Goal: Information Seeking & Learning: Learn about a topic

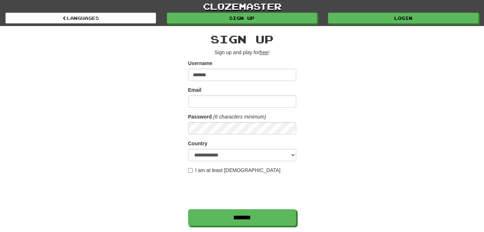
type input "*******"
click at [221, 101] on input "Email" at bounding box center [242, 101] width 108 height 12
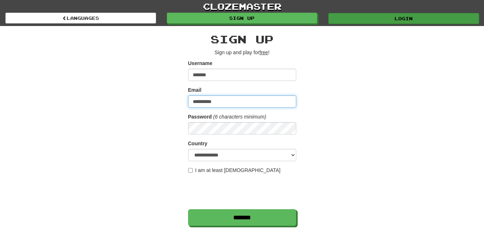
type input "**********"
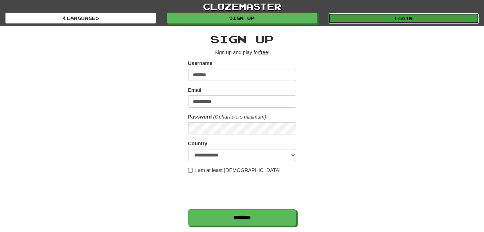
click at [396, 18] on link "Login" at bounding box center [404, 18] width 151 height 11
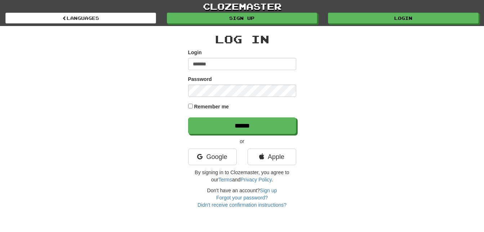
type input "*******"
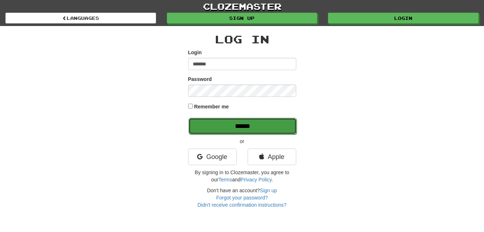
click at [215, 123] on input "******" at bounding box center [243, 126] width 108 height 17
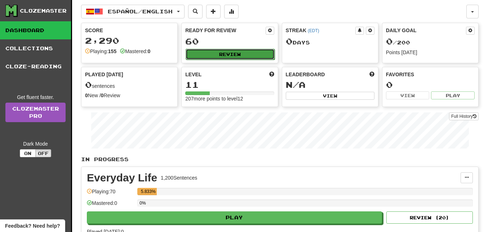
click at [204, 54] on button "Review" at bounding box center [230, 54] width 89 height 11
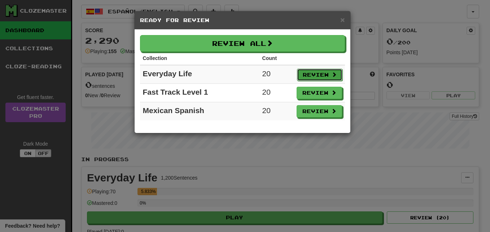
click at [320, 74] on button "Review" at bounding box center [319, 75] width 45 height 12
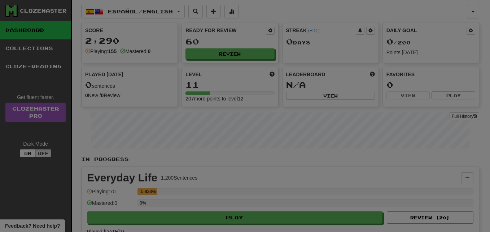
select select "**"
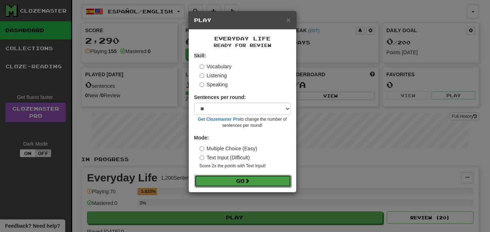
click at [235, 181] on button "Go" at bounding box center [242, 181] width 97 height 12
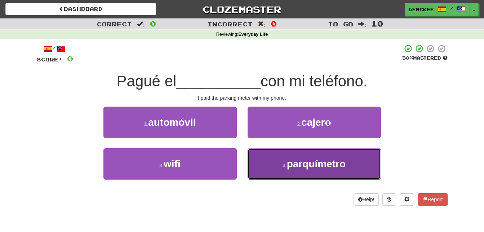
click at [297, 162] on span "parquímetro" at bounding box center [316, 163] width 59 height 11
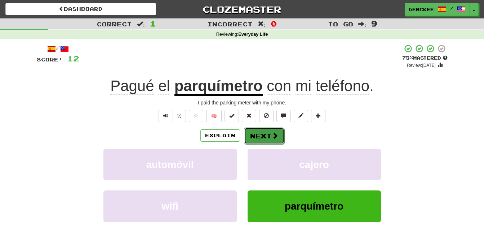
click at [256, 132] on button "Next" at bounding box center [264, 135] width 40 height 17
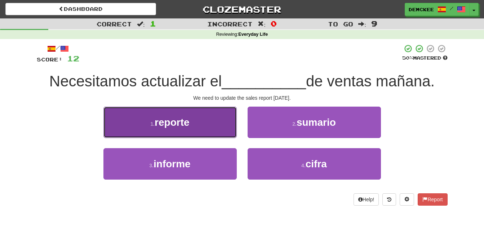
click at [197, 126] on button "1 . reporte" at bounding box center [170, 121] width 133 height 31
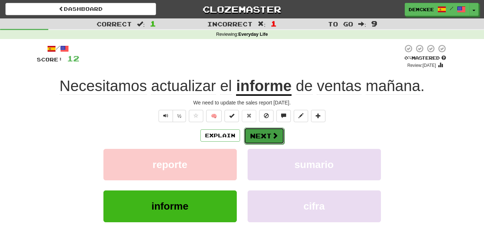
click at [269, 138] on button "Next" at bounding box center [264, 135] width 40 height 17
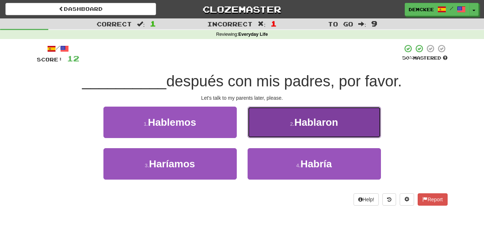
click at [276, 121] on button "2 . Hablaron" at bounding box center [314, 121] width 133 height 31
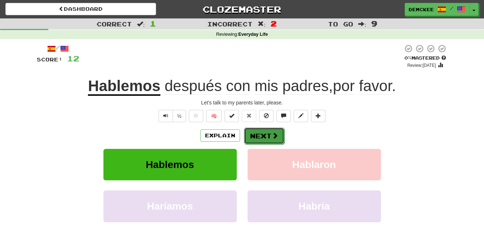
click at [265, 138] on button "Next" at bounding box center [264, 135] width 40 height 17
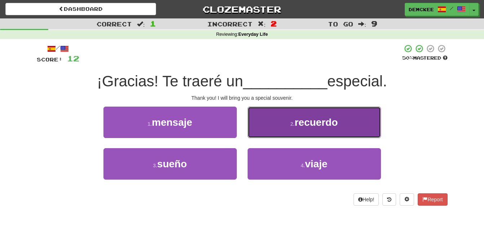
click at [286, 124] on button "2 . recuerdo" at bounding box center [314, 121] width 133 height 31
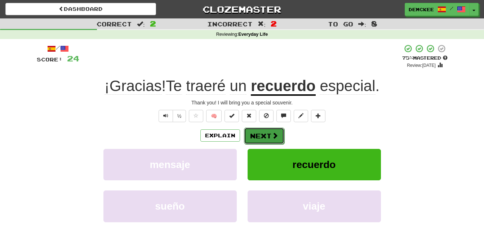
click at [272, 137] on span at bounding box center [275, 135] width 6 height 6
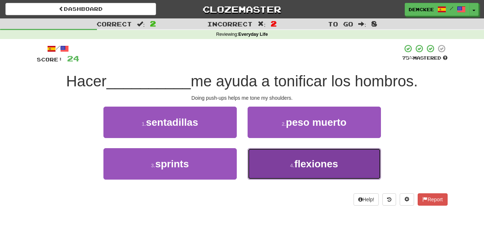
click at [283, 159] on button "4 . flexiones" at bounding box center [314, 163] width 133 height 31
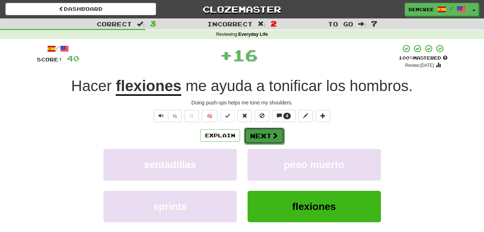
click at [269, 133] on button "Next" at bounding box center [264, 135] width 40 height 17
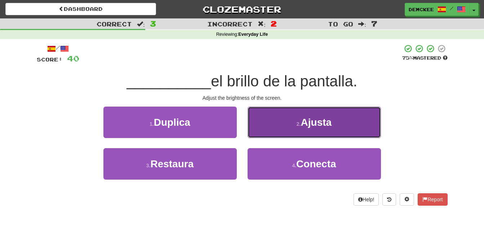
click at [306, 119] on span "Ajusta" at bounding box center [316, 121] width 31 height 11
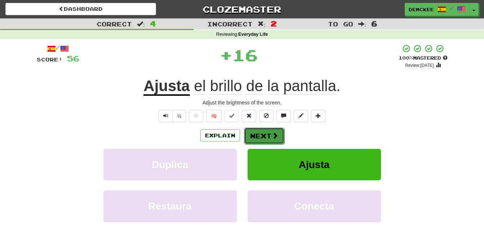
click at [270, 136] on button "Next" at bounding box center [264, 135] width 40 height 17
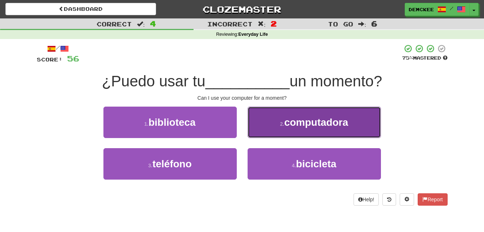
click at [291, 121] on span "computadora" at bounding box center [317, 121] width 64 height 11
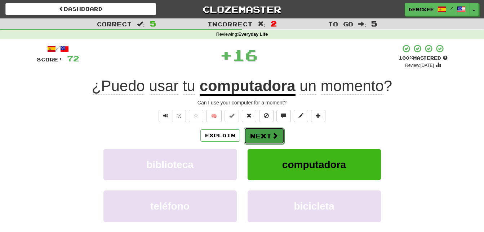
click at [274, 134] on span at bounding box center [275, 135] width 6 height 6
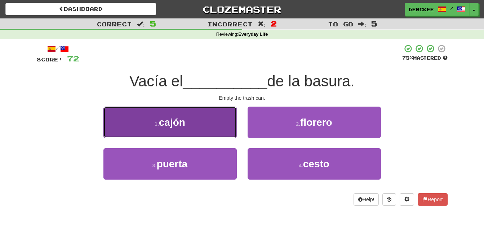
click at [163, 127] on span "cajón" at bounding box center [172, 121] width 26 height 11
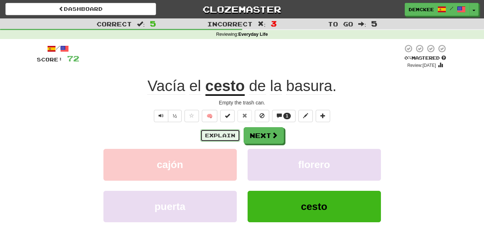
click at [220, 136] on button "Explain" at bounding box center [221, 135] width 40 height 12
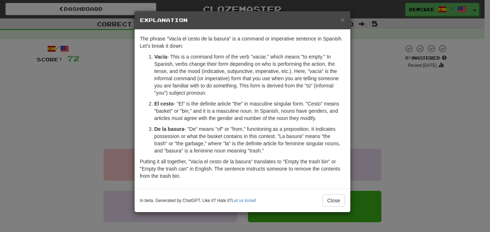
click at [442, 124] on div "× Explanation The phrase "Vacía el cesto de la basura" is a command or imperati…" at bounding box center [245, 116] width 490 height 232
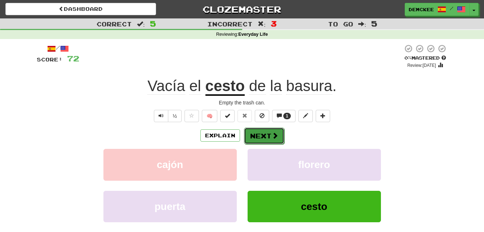
click at [269, 136] on button "Next" at bounding box center [264, 135] width 40 height 17
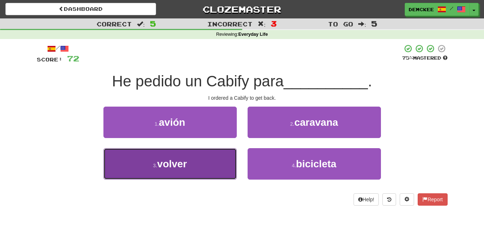
click at [182, 163] on span "volver" at bounding box center [172, 163] width 30 height 11
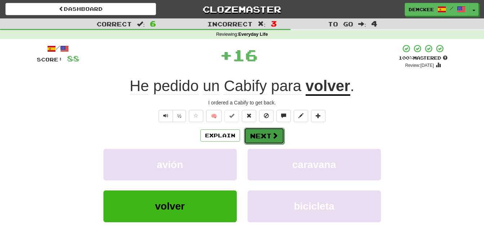
click at [277, 133] on span at bounding box center [275, 135] width 6 height 6
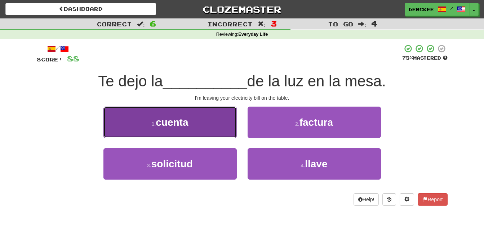
click at [152, 121] on small "1 ." at bounding box center [154, 124] width 4 height 6
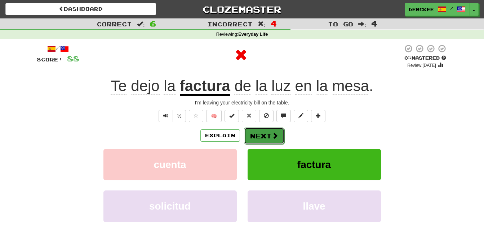
click at [264, 133] on button "Next" at bounding box center [264, 135] width 40 height 17
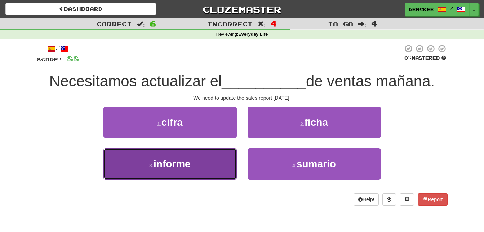
click at [209, 173] on button "3 . informe" at bounding box center [170, 163] width 133 height 31
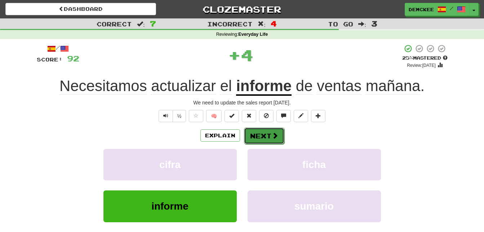
click at [265, 138] on button "Next" at bounding box center [264, 135] width 40 height 17
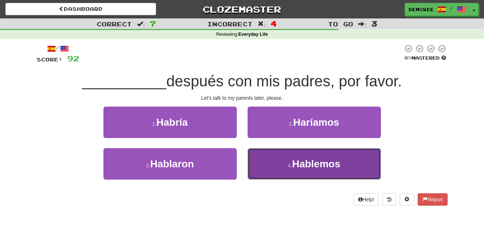
click at [291, 159] on button "4 . Hablemos" at bounding box center [314, 163] width 133 height 31
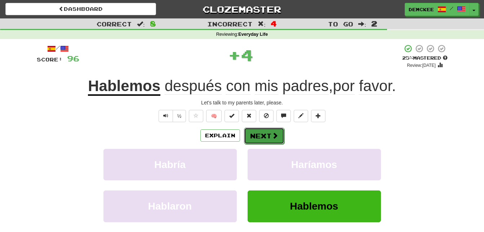
click at [269, 134] on button "Next" at bounding box center [264, 135] width 40 height 17
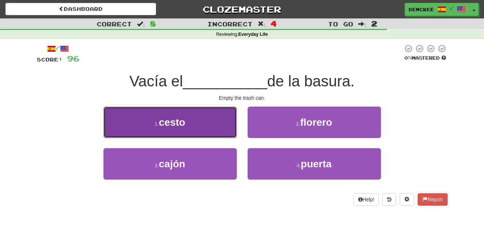
click at [203, 123] on button "1 . cesto" at bounding box center [170, 121] width 133 height 31
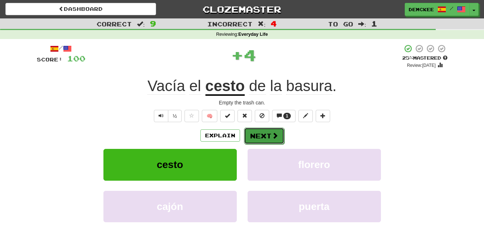
click at [256, 136] on button "Next" at bounding box center [264, 135] width 40 height 17
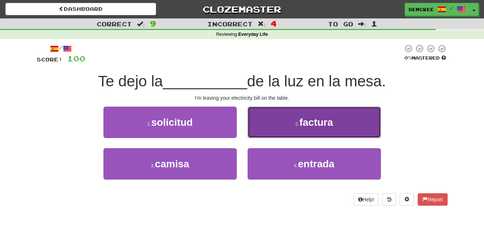
click at [322, 119] on span "factura" at bounding box center [317, 121] width 34 height 11
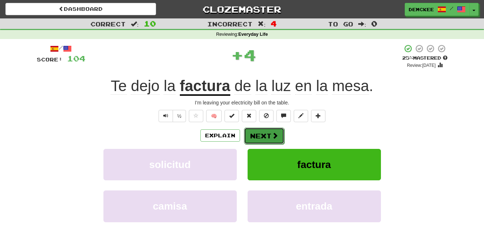
click at [274, 135] on span at bounding box center [275, 135] width 6 height 6
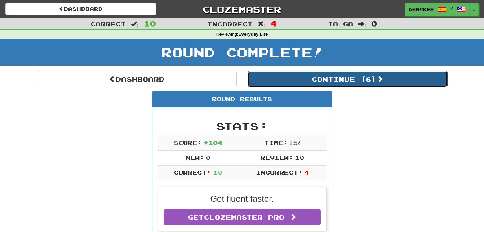
click at [345, 78] on button "Continue ( 6 )" at bounding box center [348, 79] width 200 height 17
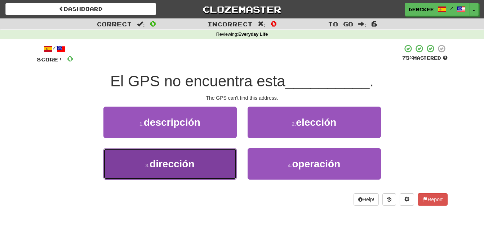
click at [196, 163] on button "3 . dirección" at bounding box center [170, 163] width 133 height 31
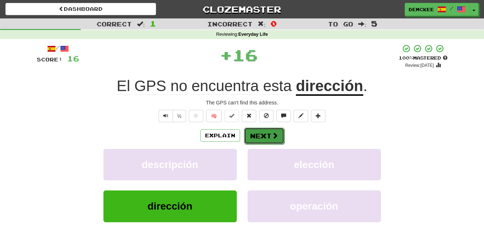
click at [264, 136] on button "Next" at bounding box center [264, 135] width 40 height 17
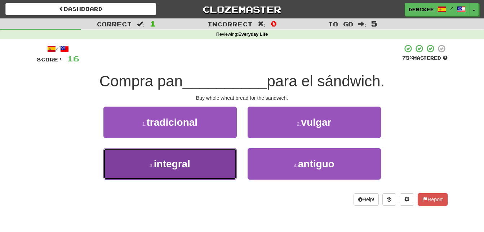
click at [209, 159] on button "3 . integral" at bounding box center [170, 163] width 133 height 31
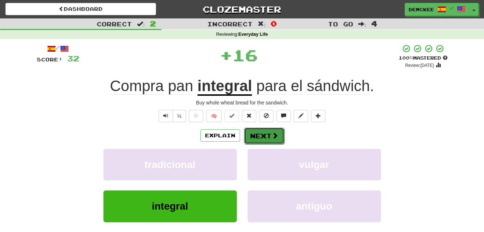
click at [265, 135] on button "Next" at bounding box center [264, 135] width 40 height 17
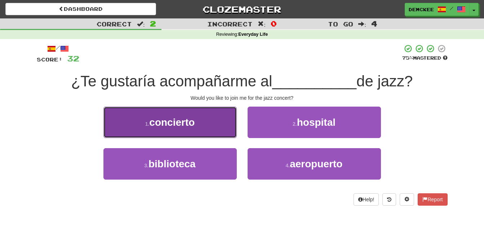
click at [219, 127] on button "1 . concierto" at bounding box center [170, 121] width 133 height 31
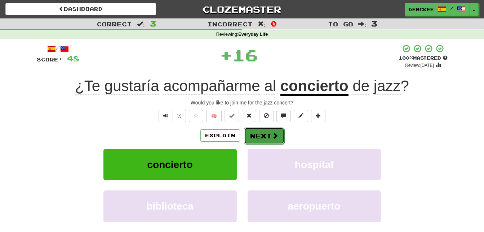
click at [260, 135] on button "Next" at bounding box center [264, 135] width 40 height 17
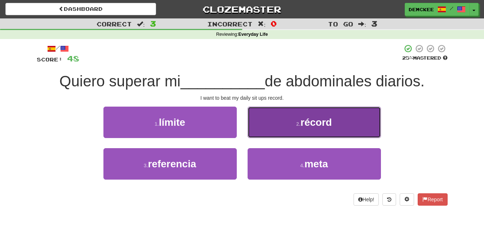
click at [327, 125] on span "récord" at bounding box center [316, 121] width 31 height 11
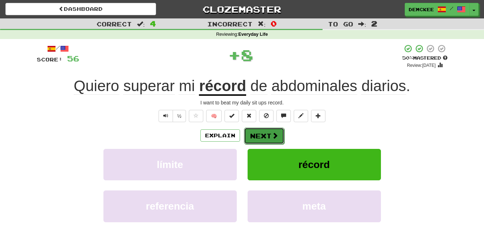
click at [269, 135] on button "Next" at bounding box center [264, 135] width 40 height 17
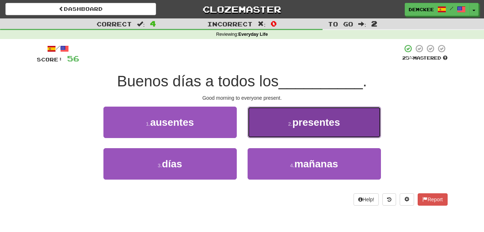
click at [289, 122] on small "2 ." at bounding box center [291, 124] width 4 height 6
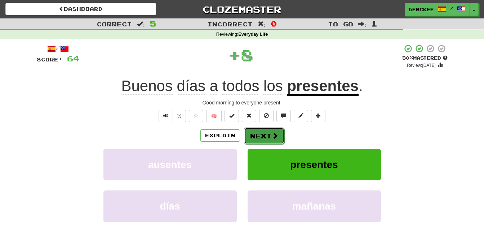
click at [266, 135] on button "Next" at bounding box center [264, 135] width 40 height 17
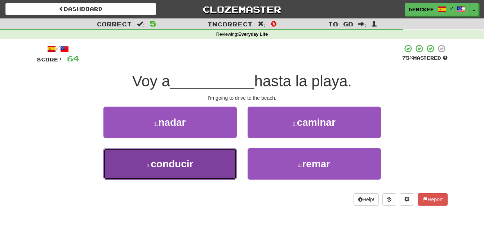
click at [215, 157] on button "3 . conducir" at bounding box center [170, 163] width 133 height 31
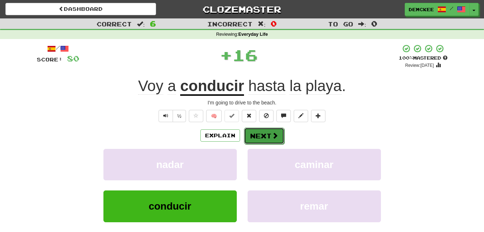
click at [258, 135] on button "Next" at bounding box center [264, 135] width 40 height 17
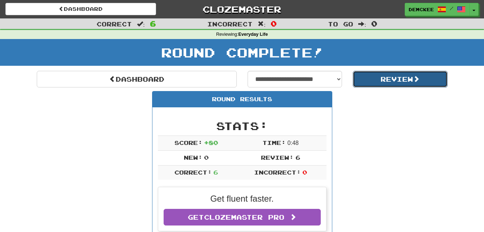
click at [399, 76] on button "Review" at bounding box center [400, 79] width 95 height 17
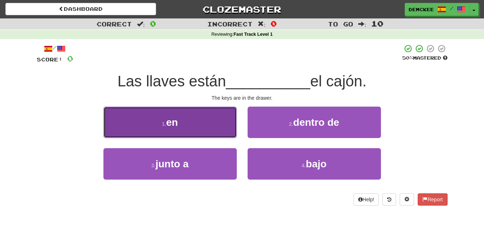
click at [162, 124] on small "1 ." at bounding box center [164, 124] width 4 height 6
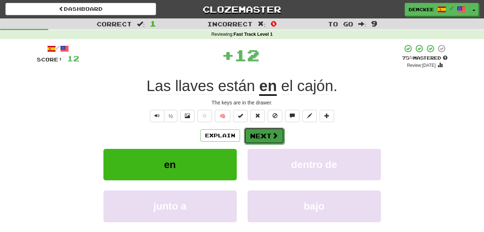
click at [269, 136] on button "Next" at bounding box center [264, 135] width 40 height 17
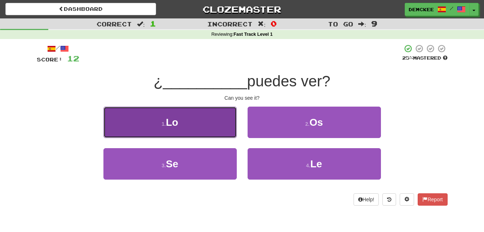
click at [209, 127] on button "1 . Lo" at bounding box center [170, 121] width 133 height 31
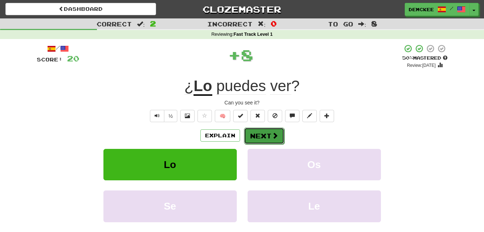
click at [255, 135] on button "Next" at bounding box center [264, 135] width 40 height 17
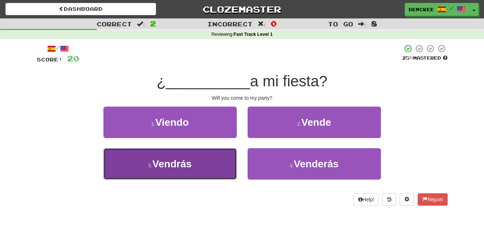
click at [204, 161] on button "3 . Vendrás" at bounding box center [170, 163] width 133 height 31
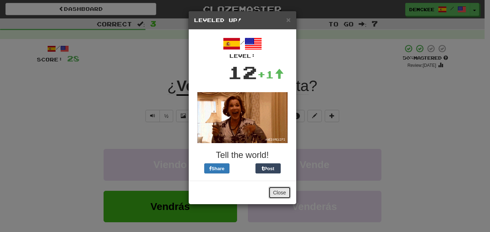
click at [279, 192] on button "Close" at bounding box center [279, 192] width 22 height 12
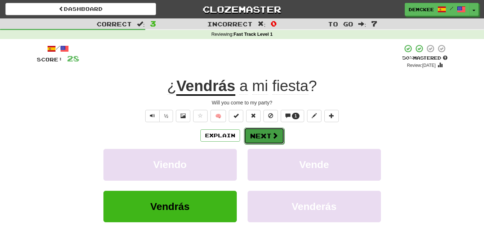
click at [268, 135] on button "Next" at bounding box center [264, 135] width 40 height 17
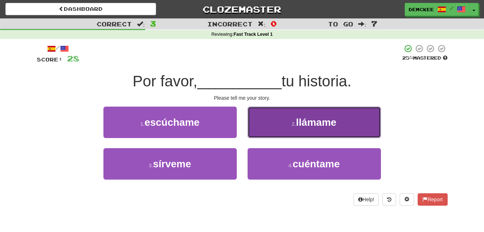
click at [301, 127] on span "llámame" at bounding box center [316, 121] width 40 height 11
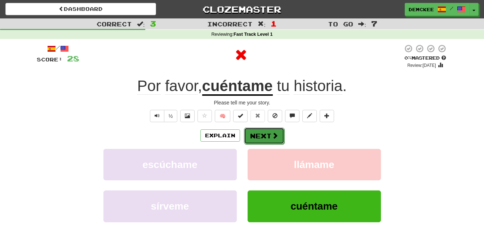
click at [266, 131] on button "Next" at bounding box center [264, 135] width 40 height 17
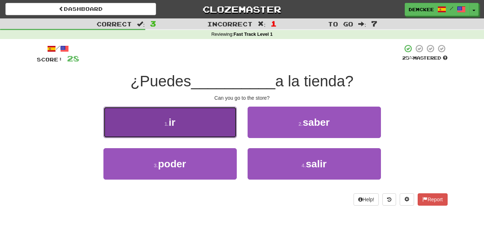
click at [234, 134] on button "1 . ir" at bounding box center [170, 121] width 133 height 31
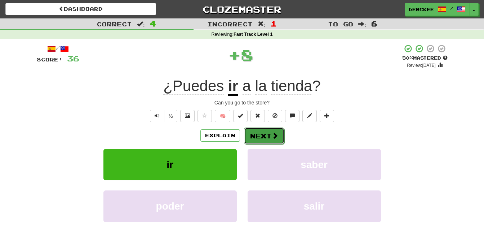
click at [267, 137] on button "Next" at bounding box center [264, 135] width 40 height 17
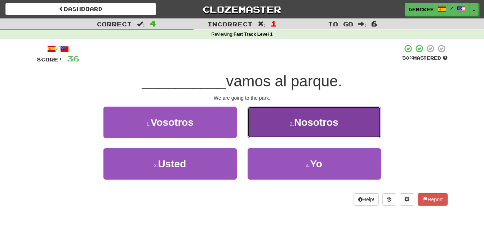
click at [295, 130] on button "2 . Nosotros" at bounding box center [314, 121] width 133 height 31
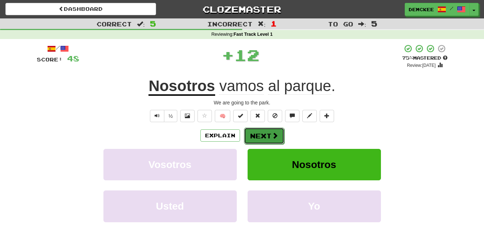
click at [260, 134] on button "Next" at bounding box center [264, 135] width 40 height 17
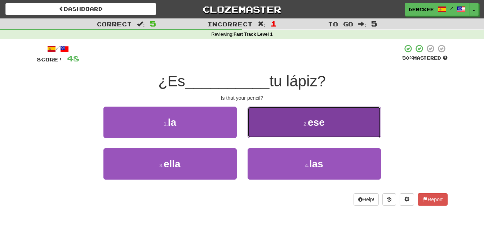
click at [290, 132] on button "2 . ese" at bounding box center [314, 121] width 133 height 31
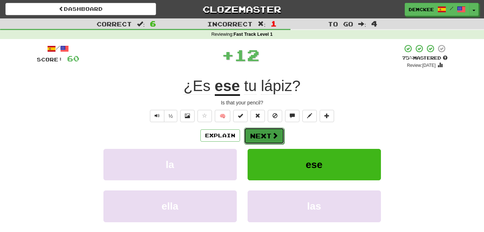
click at [273, 137] on span at bounding box center [275, 135] width 6 height 6
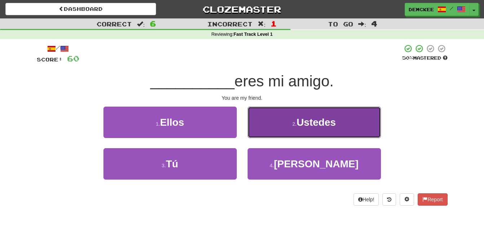
click at [323, 124] on span "Ustedes" at bounding box center [316, 121] width 39 height 11
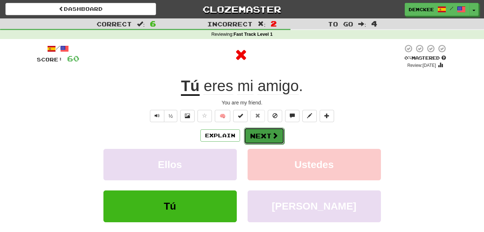
click at [261, 134] on button "Next" at bounding box center [264, 135] width 40 height 17
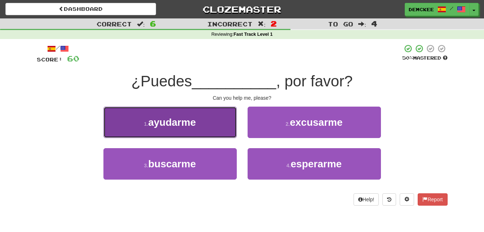
click at [187, 120] on span "ayudarme" at bounding box center [172, 121] width 48 height 11
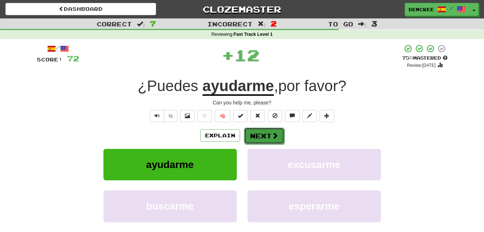
click at [258, 137] on button "Next" at bounding box center [264, 135] width 40 height 17
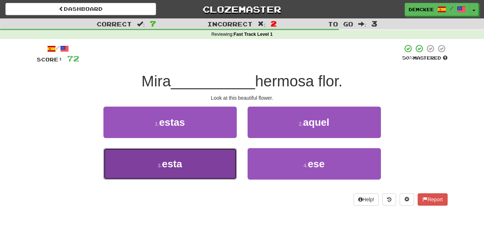
click at [194, 162] on button "3 . esta" at bounding box center [170, 163] width 133 height 31
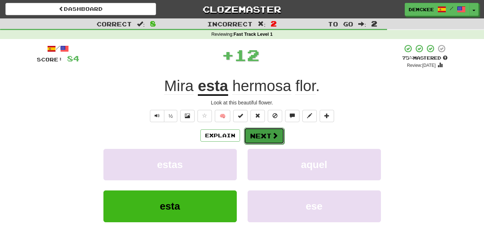
click at [270, 139] on button "Next" at bounding box center [264, 135] width 40 height 17
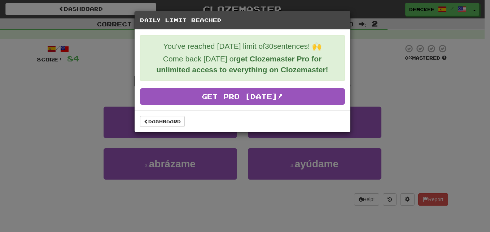
drag, startPoint x: 384, startPoint y: 88, endPoint x: 383, endPoint y: 84, distance: 3.9
click at [385, 87] on div "Daily Limit Reached You've reached today's limit of 30 sentences! 🙌 Come back t…" at bounding box center [245, 116] width 490 height 232
click at [166, 122] on link "Dashboard" at bounding box center [162, 121] width 45 height 11
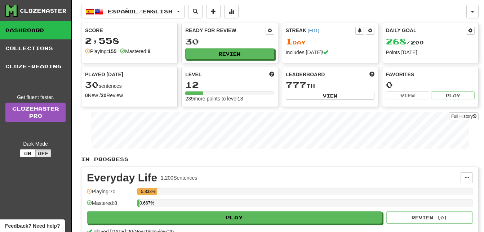
drag, startPoint x: 94, startPoint y: 157, endPoint x: 28, endPoint y: 33, distance: 140.4
click at [28, 33] on link "Dashboard" at bounding box center [35, 30] width 71 height 18
click at [34, 12] on div "Clozemaster" at bounding box center [43, 10] width 47 height 7
click at [475, 12] on button "button" at bounding box center [473, 12] width 12 height 14
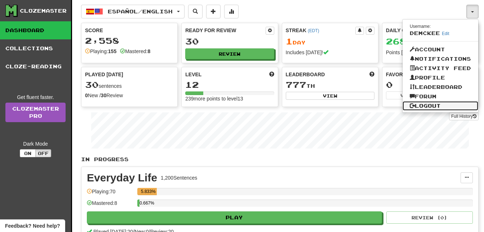
click at [419, 105] on link "Logout" at bounding box center [441, 105] width 76 height 9
